Goal: Task Accomplishment & Management: Complete application form

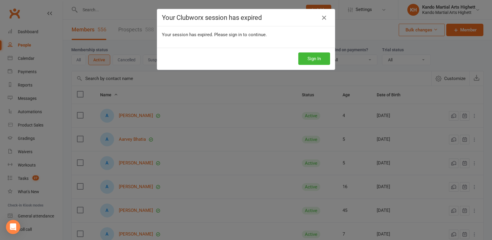
select select "100"
click at [307, 58] on button "Sign In" at bounding box center [314, 59] width 32 height 12
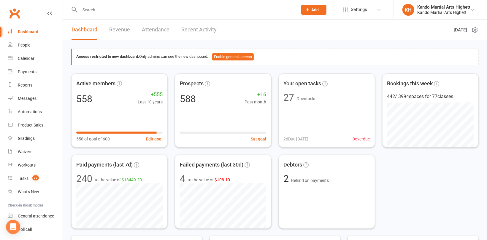
click at [117, 11] on input "text" at bounding box center [186, 10] width 216 height 8
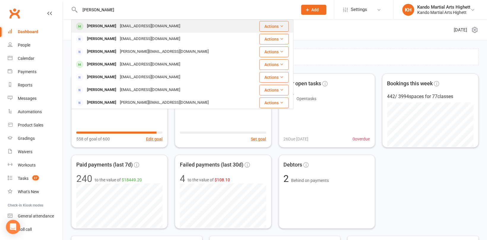
type input "jean"
click at [118, 23] on div "guojingjing92@hotmail.com" at bounding box center [150, 26] width 64 height 9
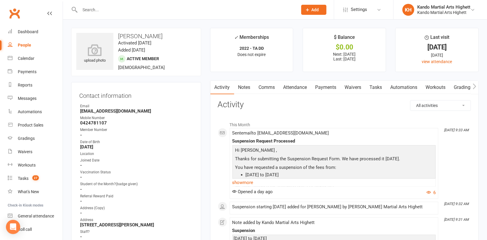
click at [300, 87] on link "Attendance" at bounding box center [295, 88] width 32 height 14
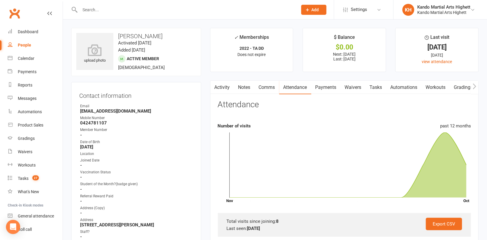
click at [334, 85] on link "Payments" at bounding box center [325, 88] width 29 height 14
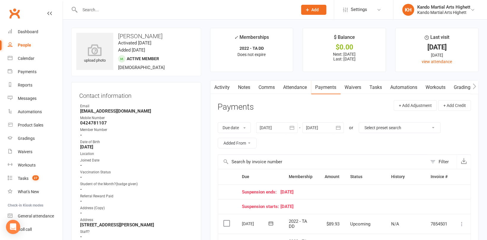
click at [327, 125] on div at bounding box center [324, 128] width 42 height 11
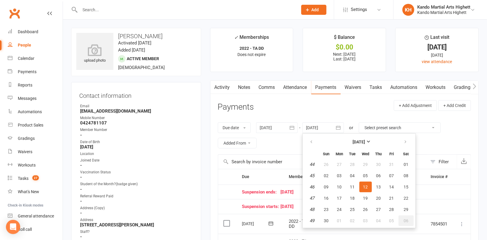
click at [407, 219] on span "06" at bounding box center [406, 221] width 5 height 5
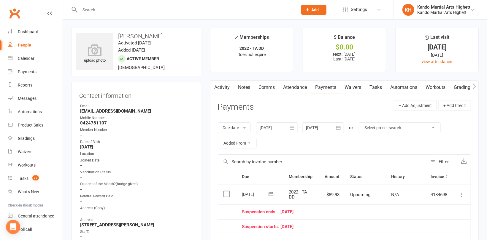
click at [331, 127] on div at bounding box center [324, 128] width 42 height 11
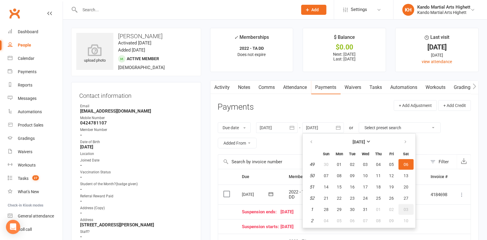
click at [406, 210] on span "03" at bounding box center [406, 210] width 5 height 5
type input "03 Jan 2026"
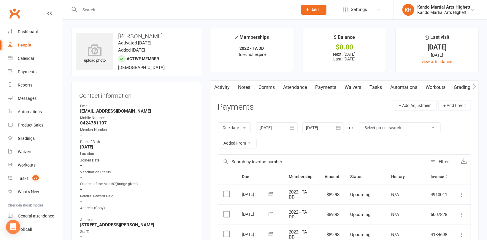
scroll to position [59, 0]
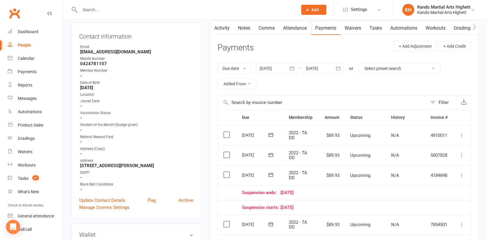
click at [462, 174] on icon at bounding box center [462, 176] width 6 height 6
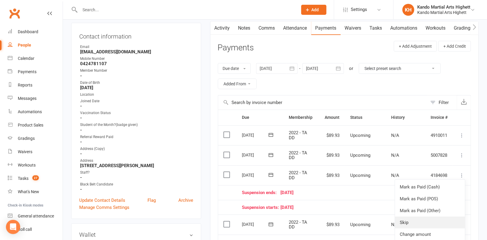
click at [417, 223] on link "Skip" at bounding box center [430, 223] width 70 height 12
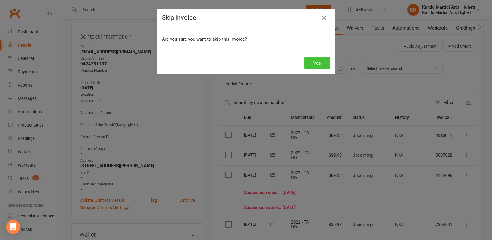
click at [304, 61] on button "Yes" at bounding box center [317, 63] width 26 height 12
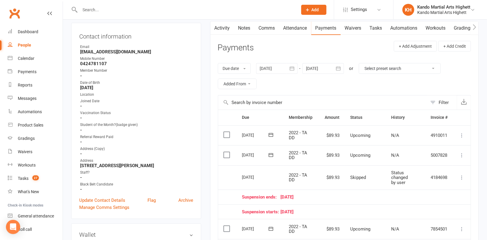
click at [317, 9] on span "Add" at bounding box center [315, 9] width 7 height 5
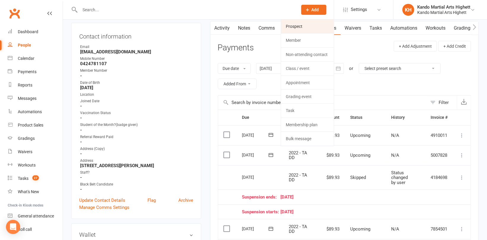
click at [304, 28] on link "Prospect" at bounding box center [307, 27] width 53 height 14
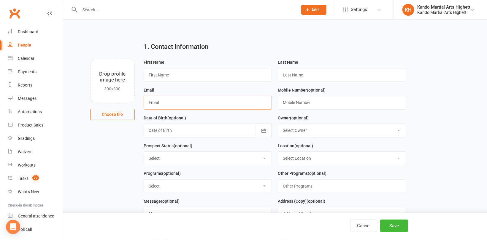
click at [183, 98] on input "text" at bounding box center [208, 103] width 129 height 14
paste input "karla_gerbes@hotmail.com"
type input "karla_gerbes@hotmail.com"
click at [176, 72] on input "text" at bounding box center [208, 75] width 129 height 14
type input "Karla"
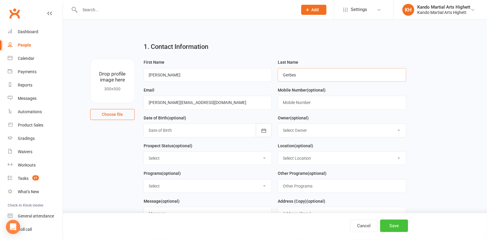
type input "Gerbes"
click at [399, 231] on button "Save" at bounding box center [394, 226] width 28 height 12
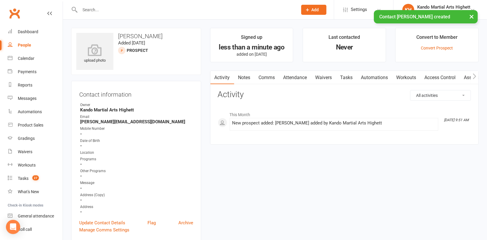
click at [20, 44] on div "People" at bounding box center [24, 45] width 13 height 5
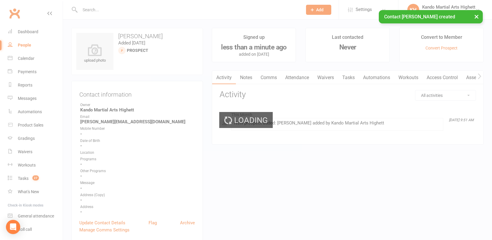
select select "100"
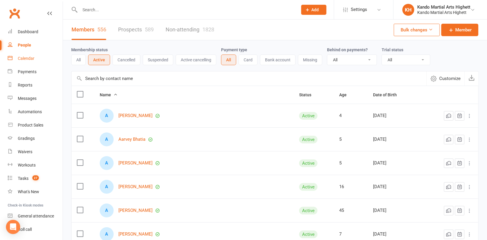
click at [28, 58] on div "Calendar" at bounding box center [26, 58] width 17 height 5
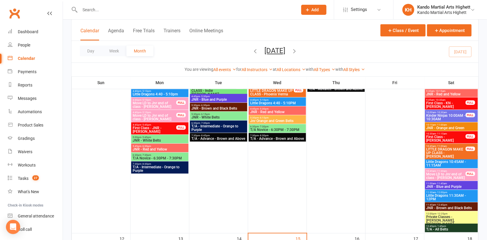
scroll to position [237, 0]
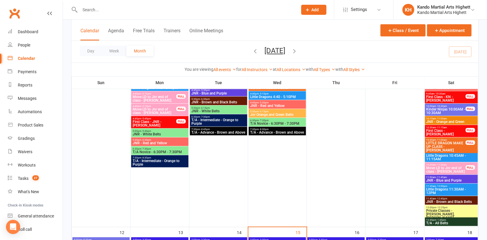
click at [315, 12] on button "Add" at bounding box center [313, 10] width 25 height 10
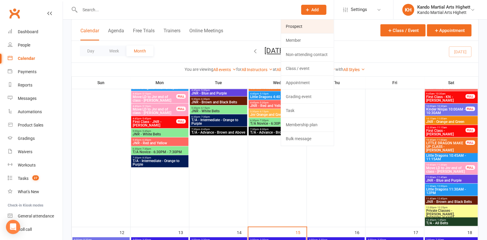
click at [313, 24] on link "Prospect" at bounding box center [307, 27] width 53 height 14
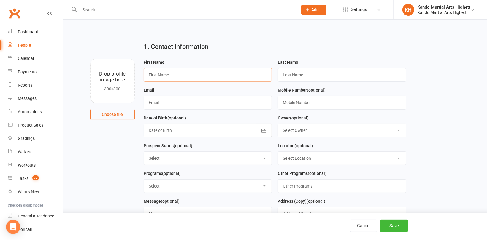
click at [159, 74] on input "text" at bounding box center [208, 75] width 129 height 14
paste input "Jenna Heywood"
click at [166, 74] on input "Jenna Heywood" at bounding box center [208, 75] width 129 height 14
type input "Jenna"
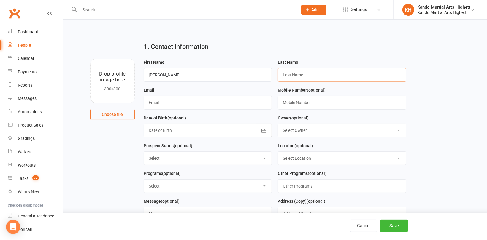
click at [293, 73] on input "text" at bounding box center [342, 75] width 129 height 14
paste input "Heywood"
type input "Heywood"
click at [176, 74] on input "Jenna" at bounding box center [208, 75] width 129 height 14
type input "Jenna"
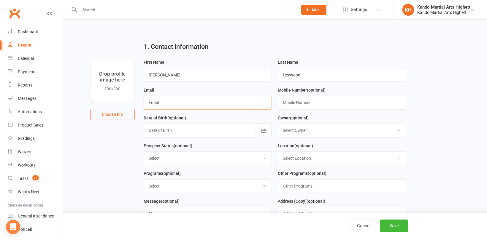
click at [187, 106] on input "text" at bounding box center [208, 103] width 129 height 14
paste input "jenheywood1@gmail.com"
type input "jenheywood1@gmail.com"
click at [319, 104] on input "text" at bounding box center [342, 103] width 129 height 14
paste input "0409593330"
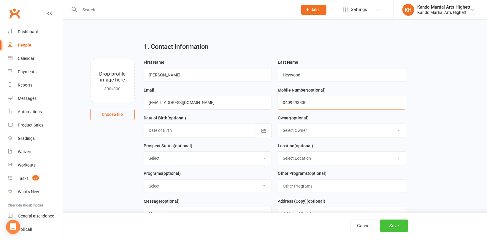
type input "0409593330"
click at [391, 229] on button "Save" at bounding box center [394, 226] width 28 height 12
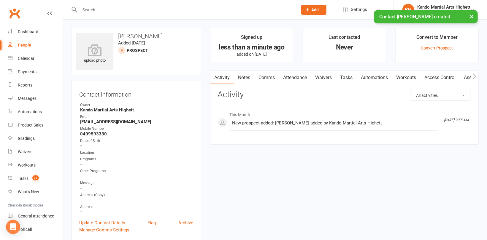
click at [22, 44] on div "People" at bounding box center [24, 45] width 13 height 5
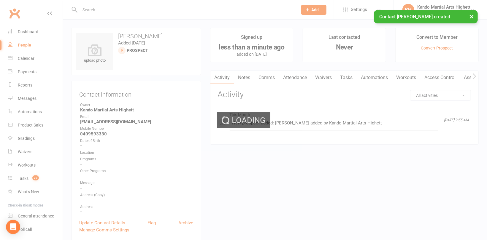
select select "100"
